Goal: Task Accomplishment & Management: Use online tool/utility

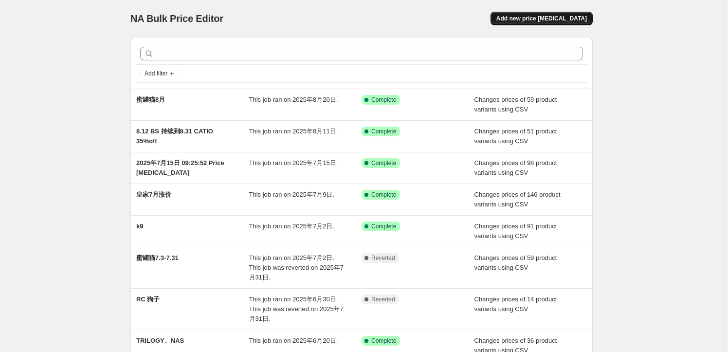
click at [558, 19] on span "Add new price [MEDICAL_DATA]" at bounding box center [541, 19] width 90 height 8
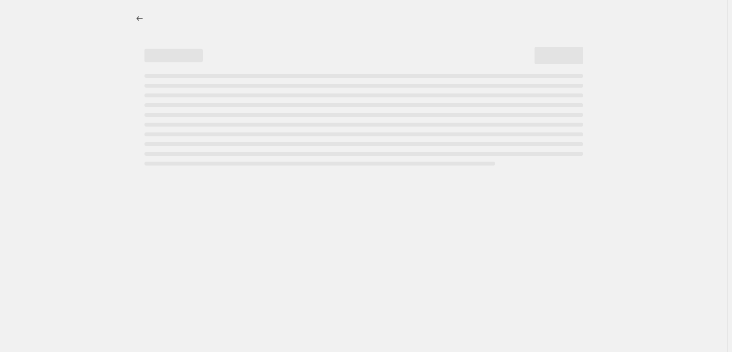
select select "percentage"
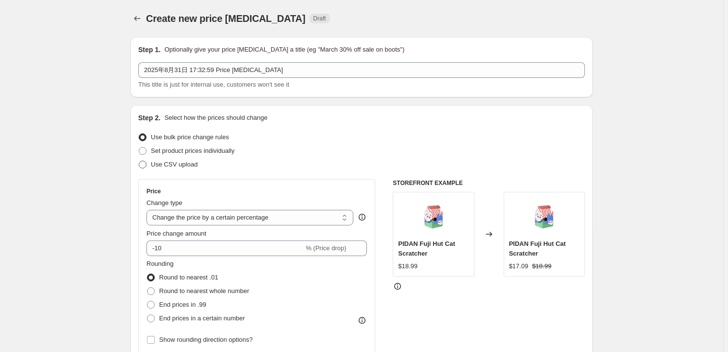
click at [164, 167] on span "Use CSV upload" at bounding box center [174, 164] width 47 height 7
click at [139, 161] on input "Use CSV upload" at bounding box center [139, 161] width 0 height 0
radio input "true"
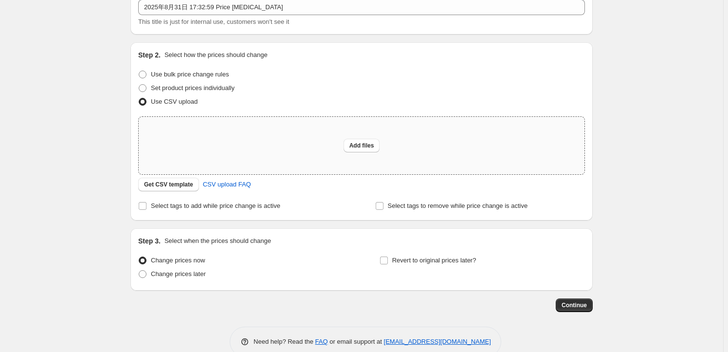
scroll to position [82, 0]
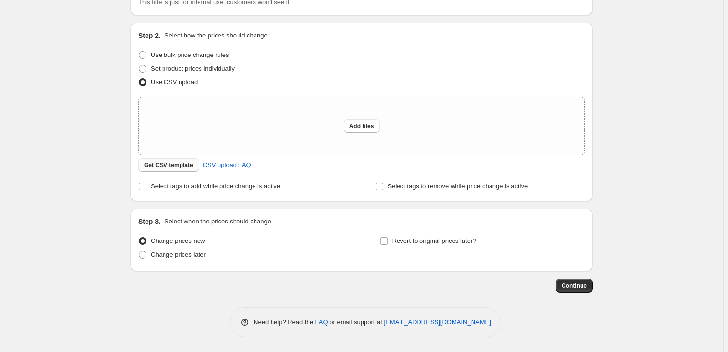
click at [179, 167] on span "Get CSV template" at bounding box center [168, 165] width 49 height 8
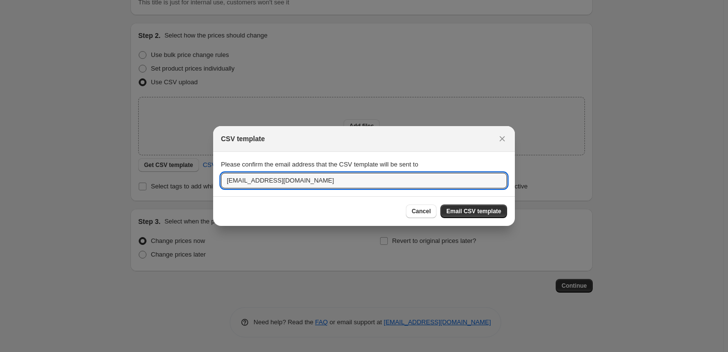
drag, startPoint x: 237, startPoint y: 179, endPoint x: 199, endPoint y: 179, distance: 37.5
click at [199, 351] on div "CSV template Please confirm the email address that the CSV template will be sen…" at bounding box center [364, 352] width 728 height 0
type input "[EMAIL_ADDRESS][DOMAIN_NAME]"
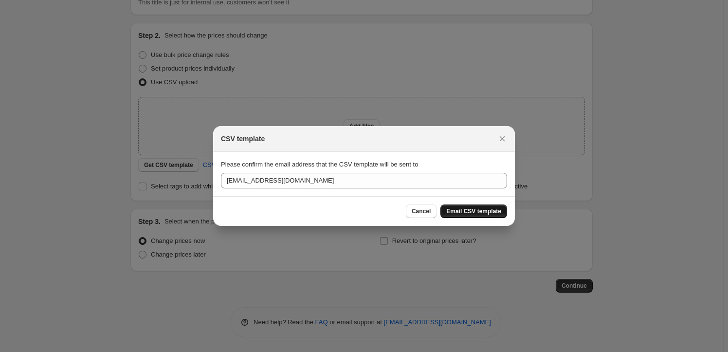
click at [485, 210] on span "Email CSV template" at bounding box center [473, 211] width 55 height 8
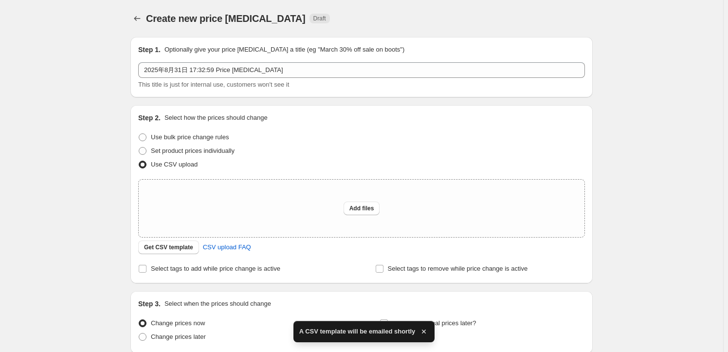
scroll to position [82, 0]
